Goal: Navigation & Orientation: Go to known website

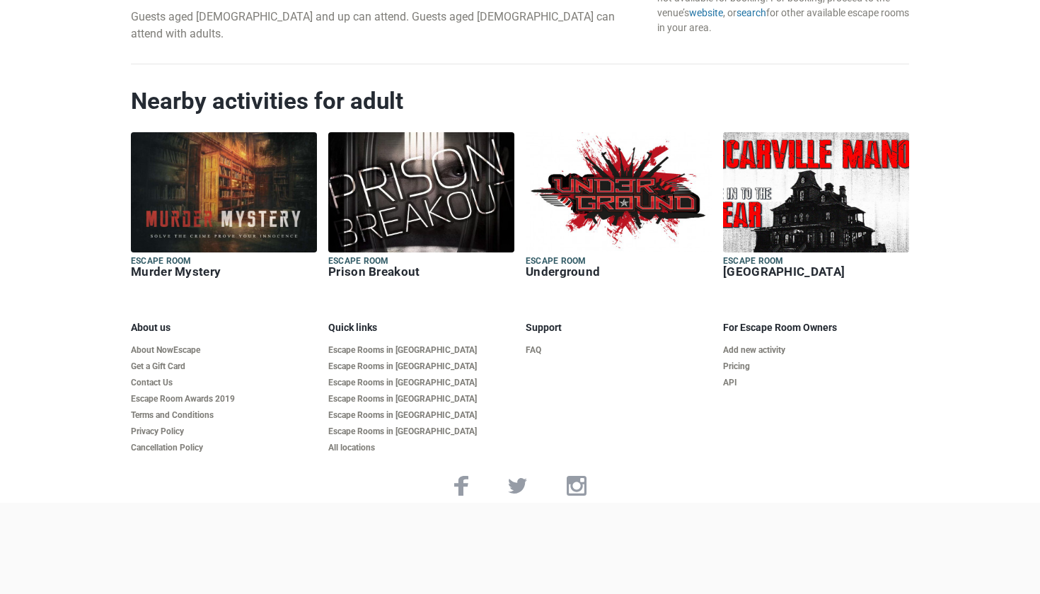
scroll to position [1765, 0]
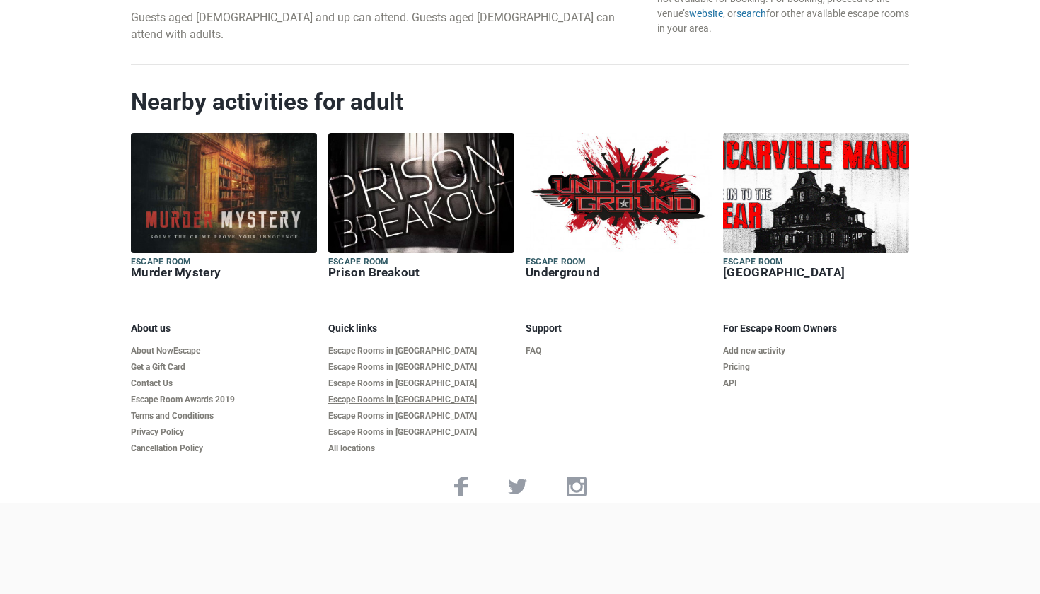
click at [400, 395] on link "Escape Rooms in [GEOGRAPHIC_DATA]" at bounding box center [421, 400] width 186 height 11
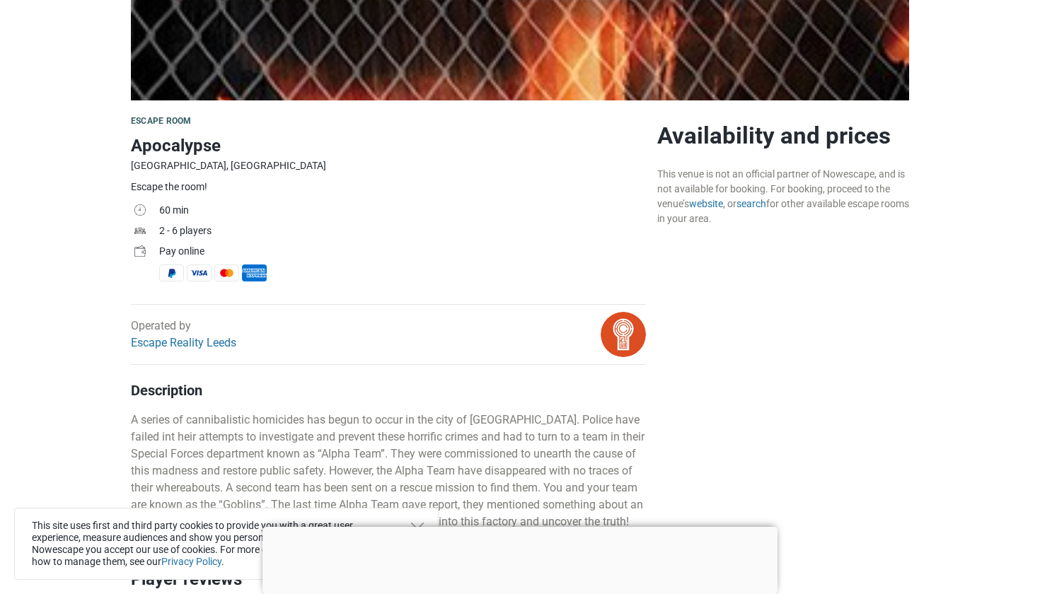
scroll to position [323, 0]
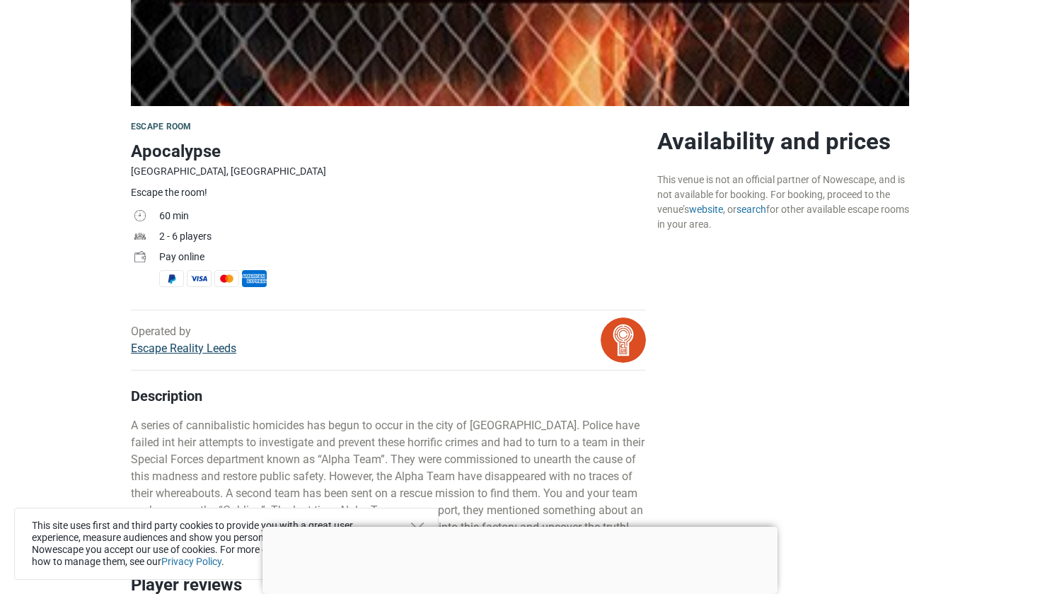
click at [177, 349] on link "Escape Reality Leeds" at bounding box center [183, 348] width 105 height 13
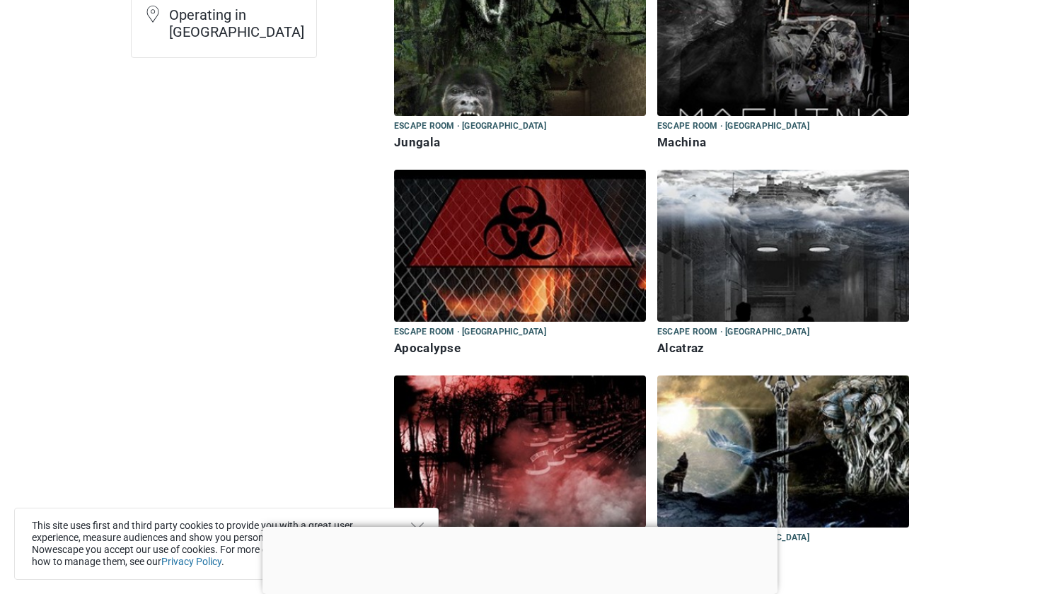
scroll to position [244, 0]
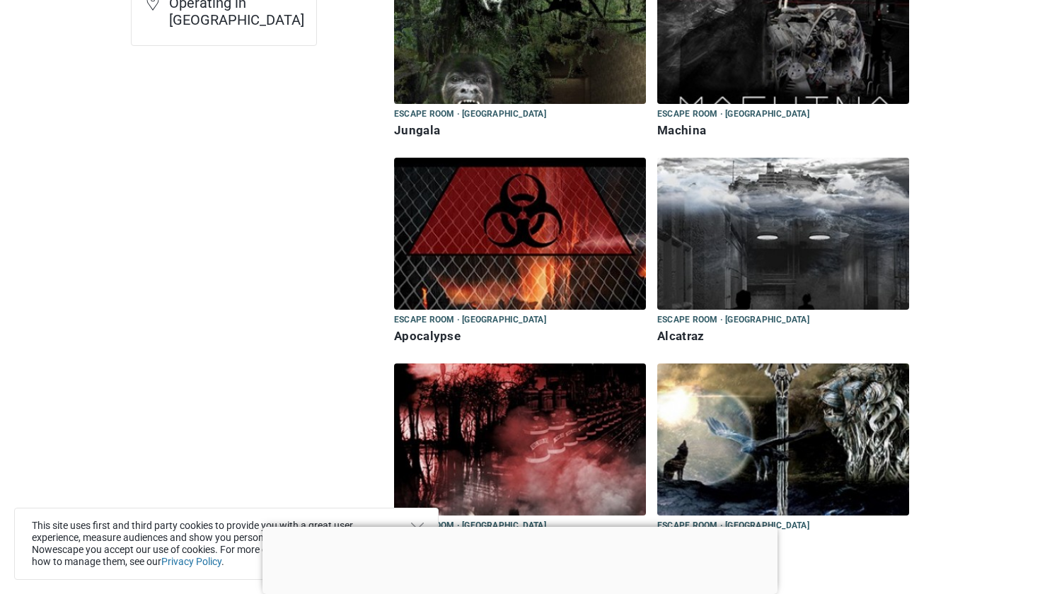
click at [496, 241] on img at bounding box center [520, 234] width 252 height 152
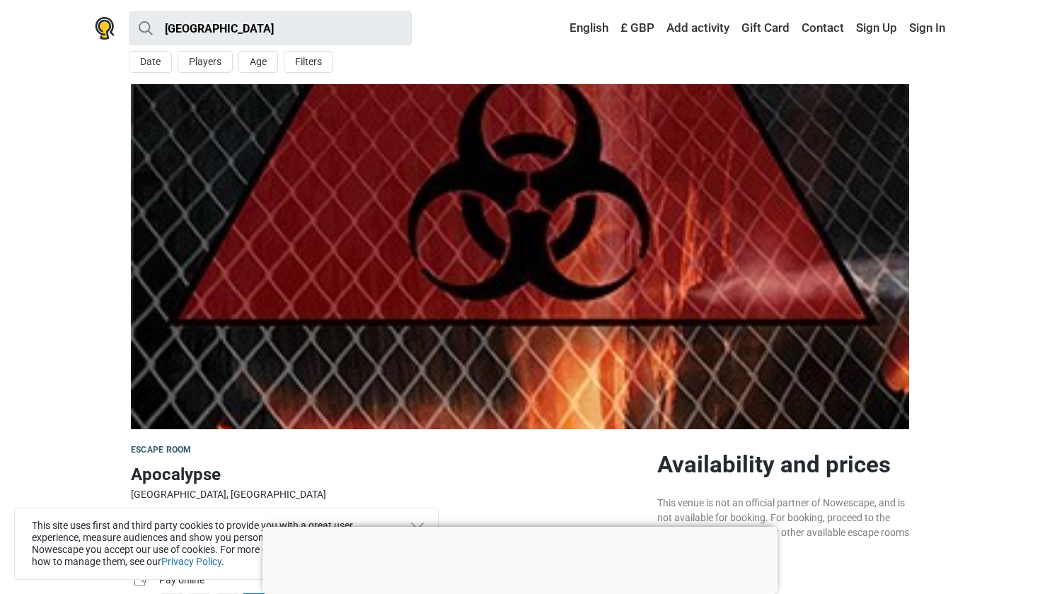
scroll to position [416, 0]
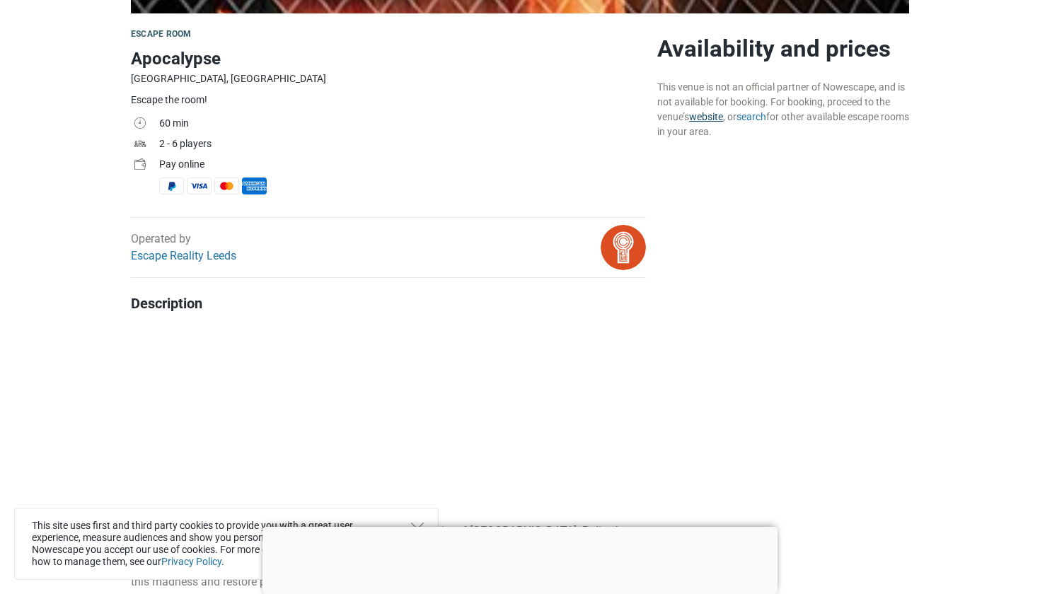
click at [710, 119] on link "website" at bounding box center [706, 116] width 34 height 11
